Goal: Use online tool/utility: Use online tool/utility

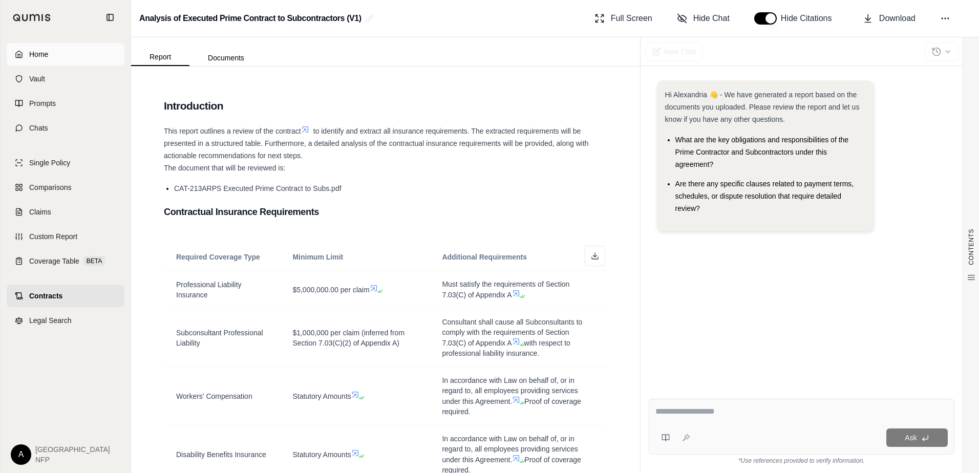
click at [58, 54] on link "Home" at bounding box center [66, 54] width 118 height 23
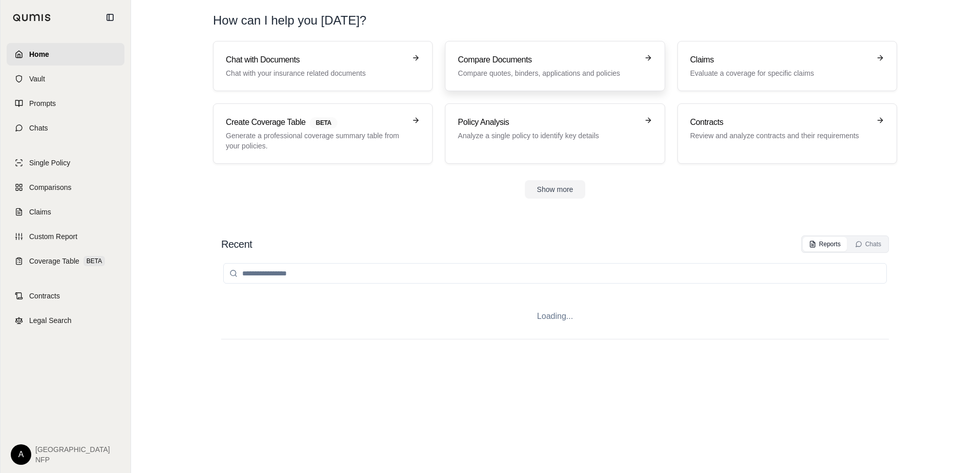
click at [514, 59] on h3 "Compare Documents" at bounding box center [548, 60] width 180 height 12
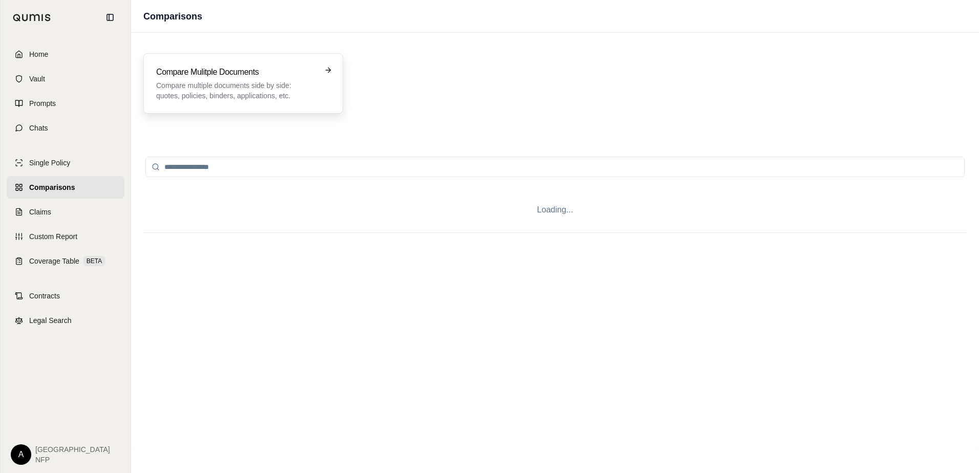
click at [315, 86] on p "Compare multiple documents side by side: quotes, policies, binders, application…" at bounding box center [236, 90] width 160 height 20
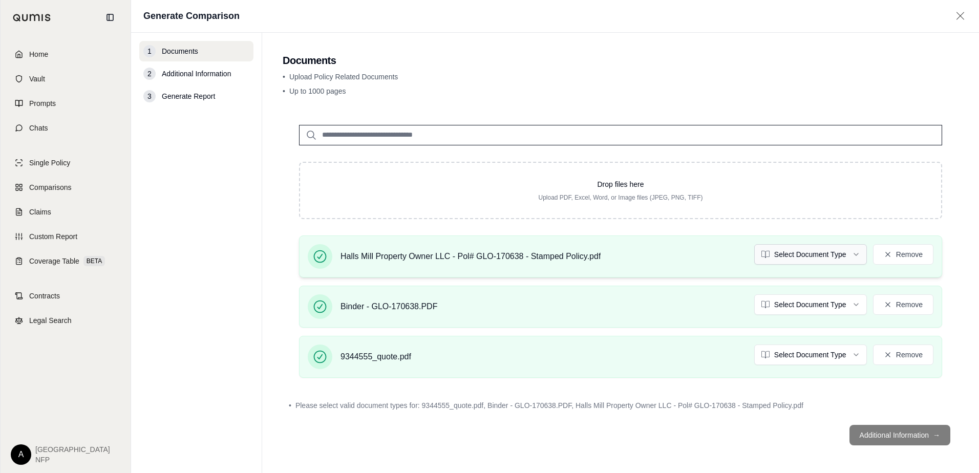
click at [822, 256] on html "Home Vault Prompts Chats Single Policy Comparisons Claims Custom Report Coverag…" at bounding box center [489, 236] width 979 height 473
click at [797, 306] on html "Document type updated successfully Home Vault Prompts Chats Single Policy Compa…" at bounding box center [489, 236] width 979 height 473
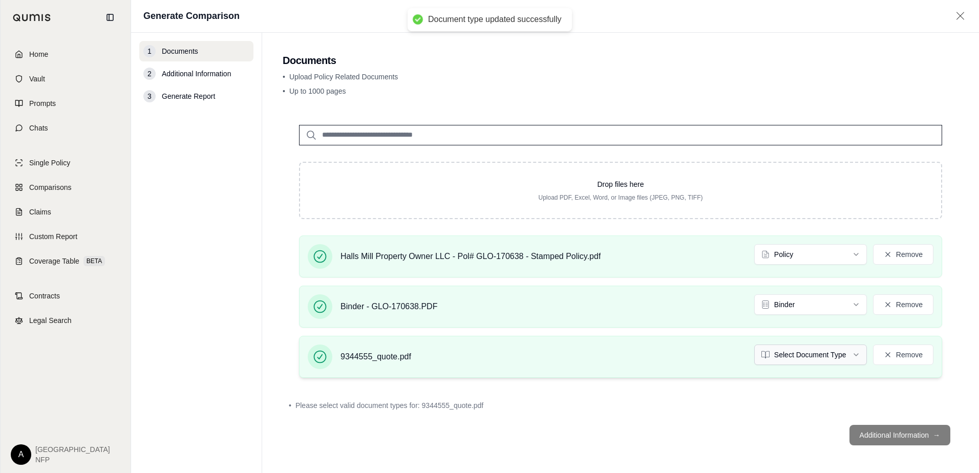
click at [778, 355] on html "Document type updated successfully Document type updated successfully Home Vaul…" at bounding box center [489, 236] width 979 height 473
click at [896, 435] on button "Additional Information →" at bounding box center [899, 434] width 101 height 20
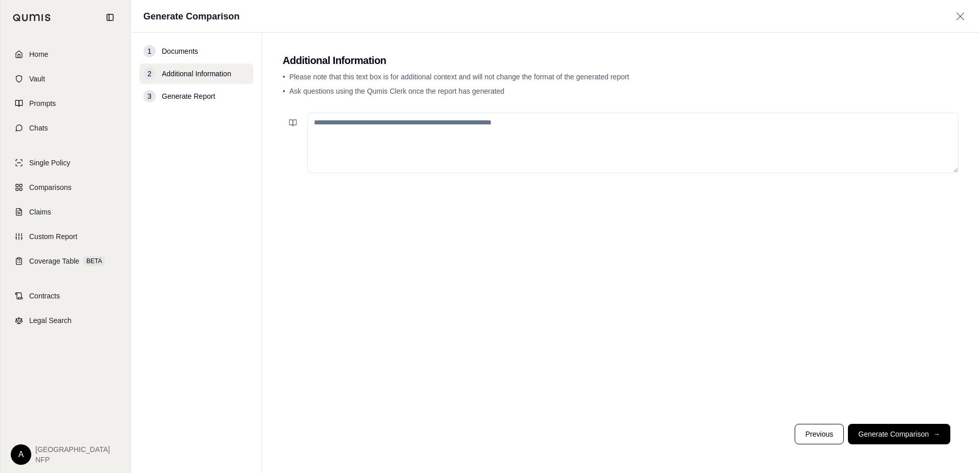
click at [436, 124] on textarea at bounding box center [632, 143] width 651 height 60
click at [529, 124] on textarea "**********" at bounding box center [632, 143] width 651 height 60
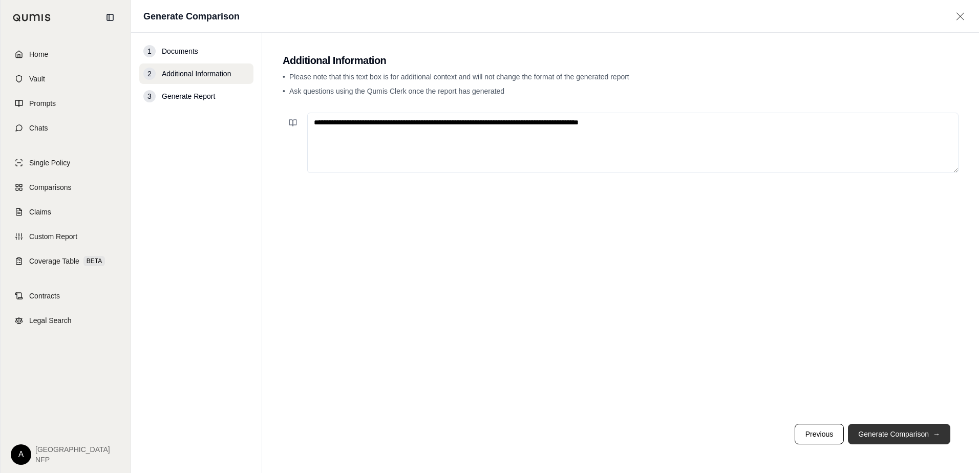
type textarea "**********"
click at [870, 433] on button "Generate Comparison →" at bounding box center [899, 434] width 102 height 20
